Goal: Information Seeking & Learning: Learn about a topic

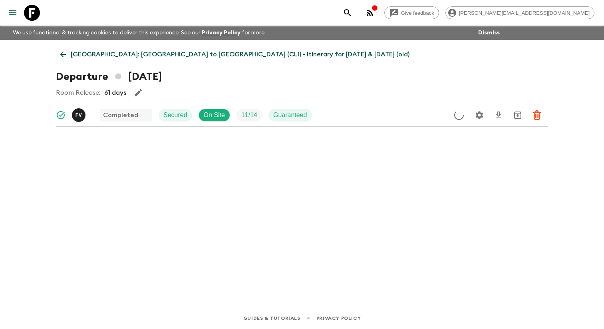
click at [14, 12] on icon "menu" at bounding box center [12, 12] width 7 height 5
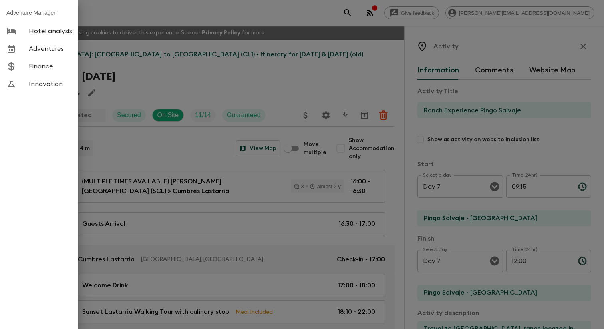
click at [30, 53] on span "Adventures" at bounding box center [50, 49] width 43 height 8
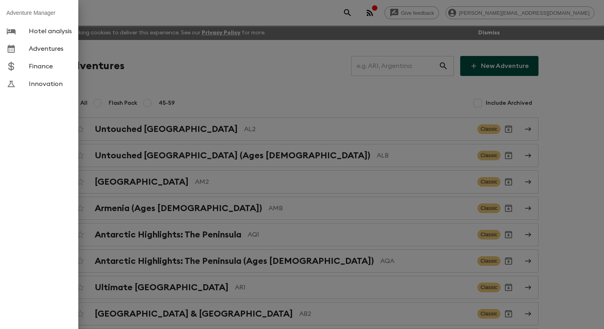
click at [190, 95] on div at bounding box center [302, 164] width 604 height 329
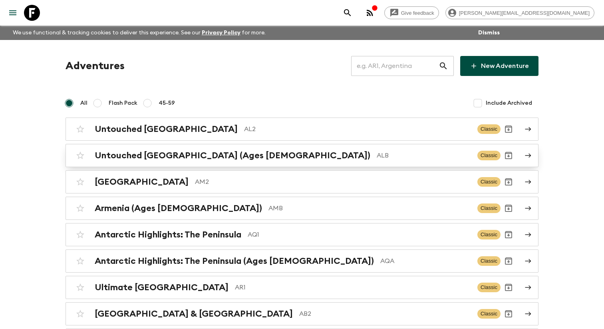
scroll to position [716, 0]
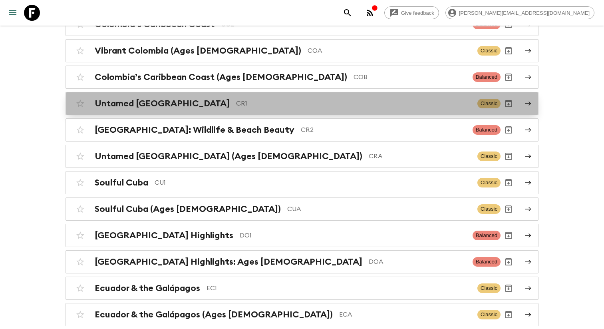
click at [198, 111] on div "Untamed Costa Rica CR1 Classic" at bounding box center [286, 103] width 428 height 16
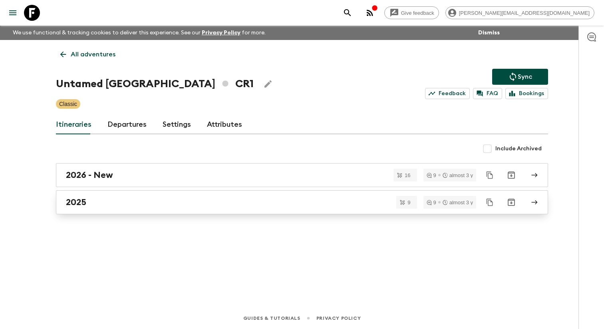
click at [112, 213] on link "2025" at bounding box center [302, 202] width 492 height 24
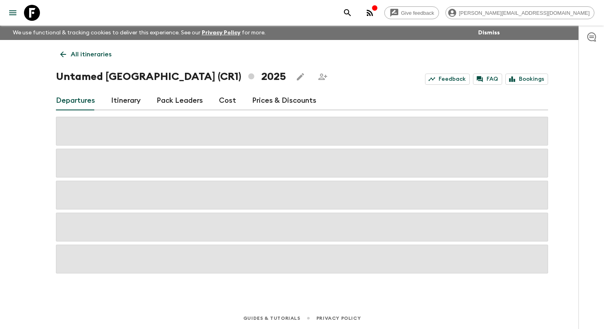
click at [127, 101] on link "Itinerary" at bounding box center [126, 100] width 30 height 19
